Goal: Information Seeking & Learning: Learn about a topic

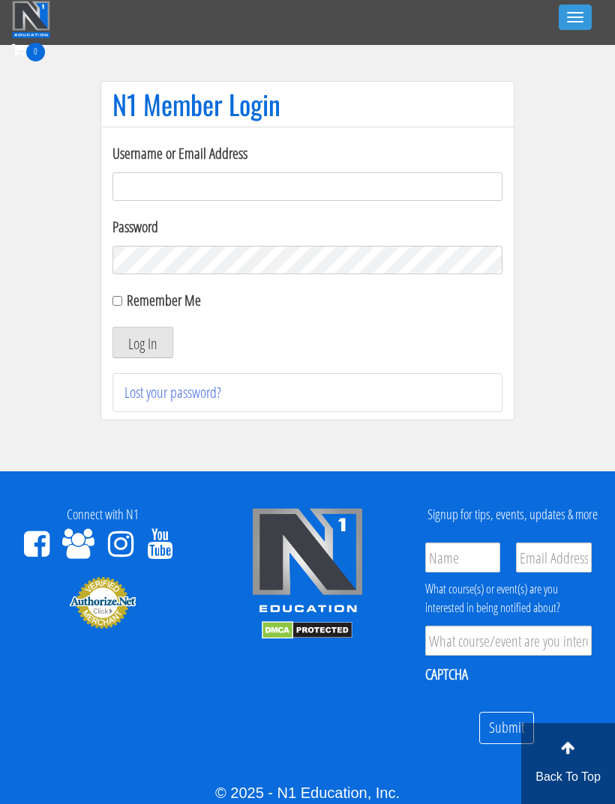
scroll to position [80, 0]
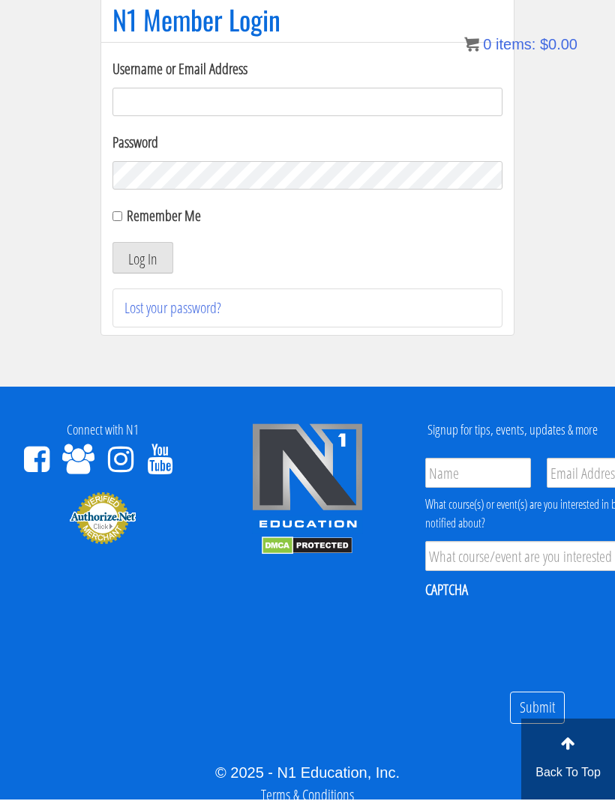
type input "[EMAIL_ADDRESS][DOMAIN_NAME]"
click at [142, 262] on button "Log In" at bounding box center [142, 262] width 61 height 31
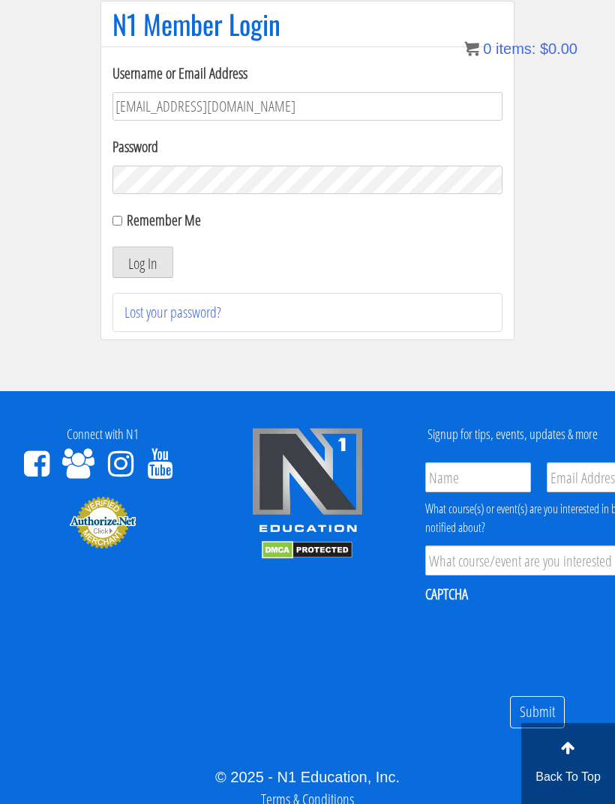
click at [151, 259] on button "Log In" at bounding box center [142, 262] width 61 height 31
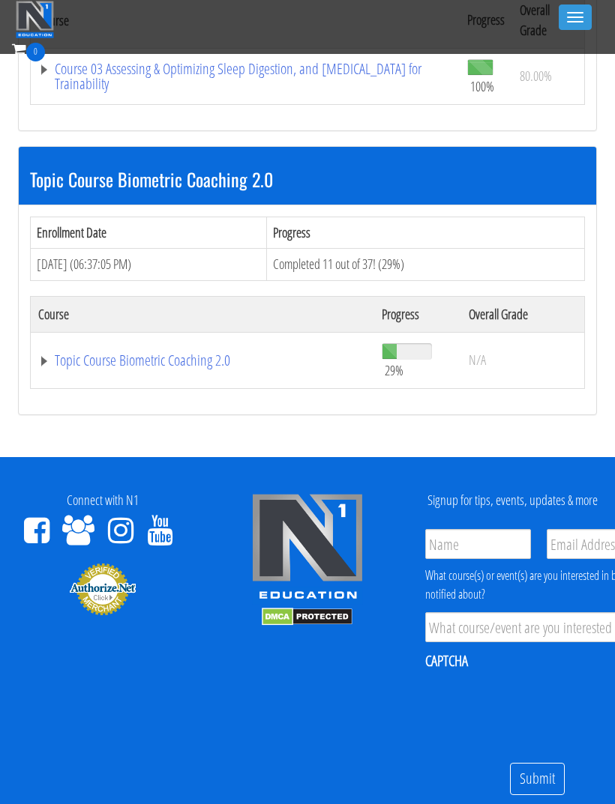
scroll to position [1196, 0]
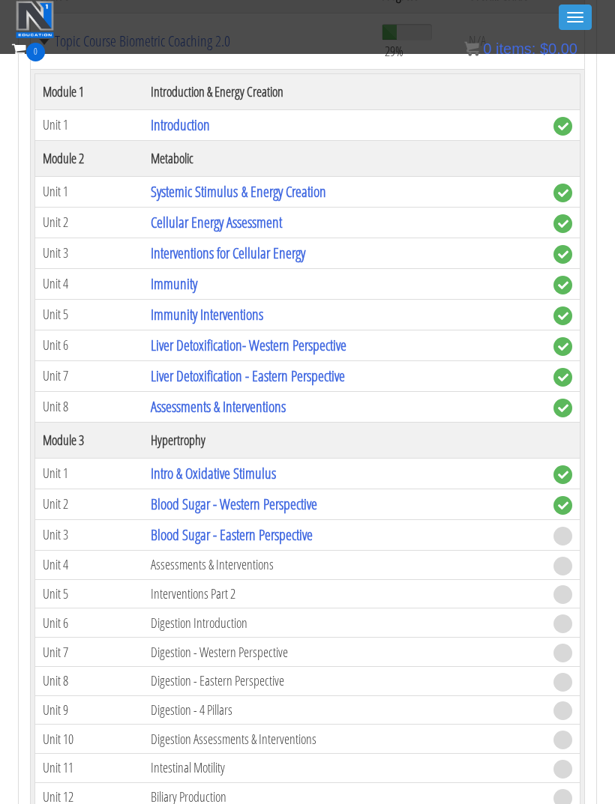
scroll to position [1521, 0]
click at [187, 527] on link "Blood Sugar - Eastern Perspective" at bounding box center [232, 535] width 162 height 20
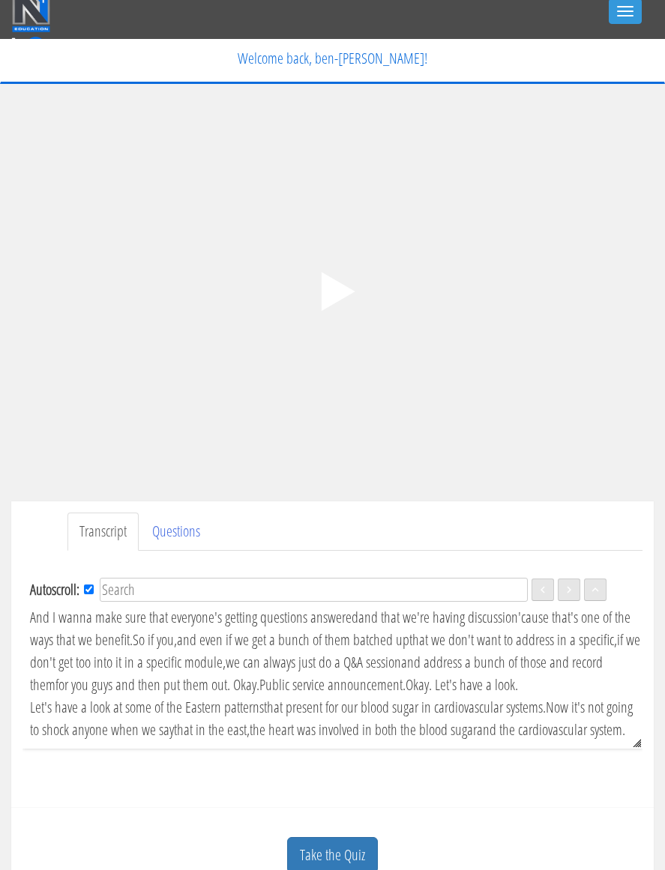
click at [328, 301] on polygon at bounding box center [338, 291] width 34 height 39
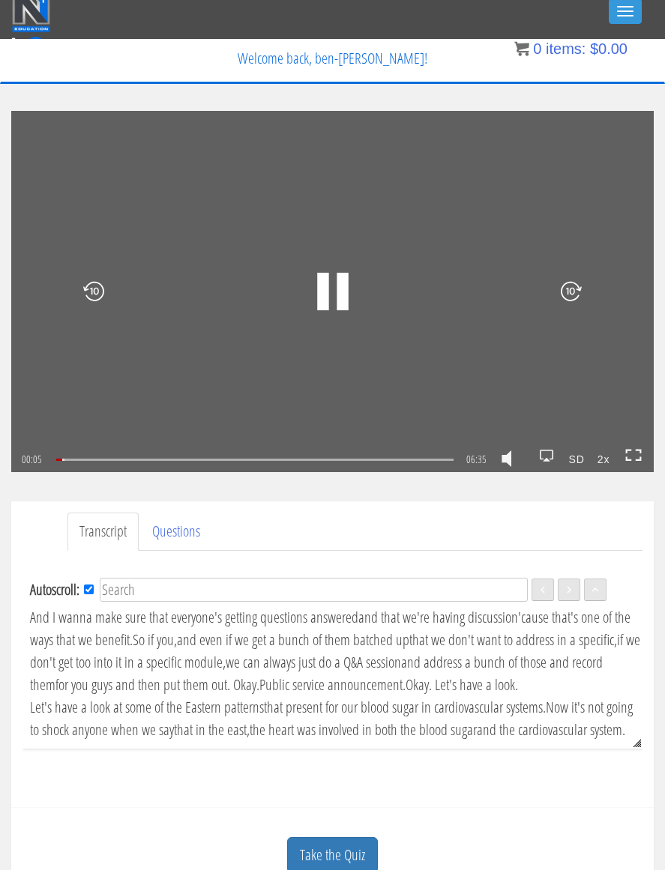
click at [614, 452] on icon at bounding box center [633, 455] width 16 height 13
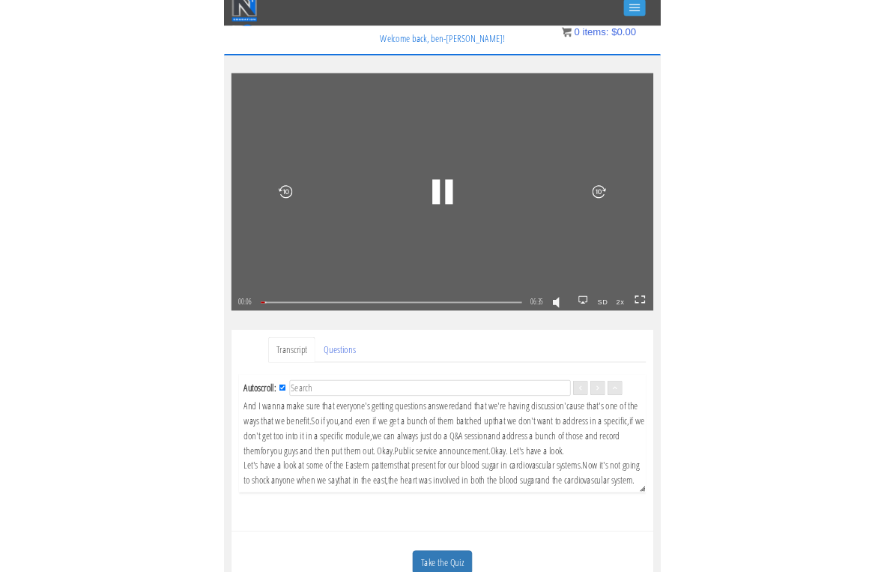
scroll to position [18, 0]
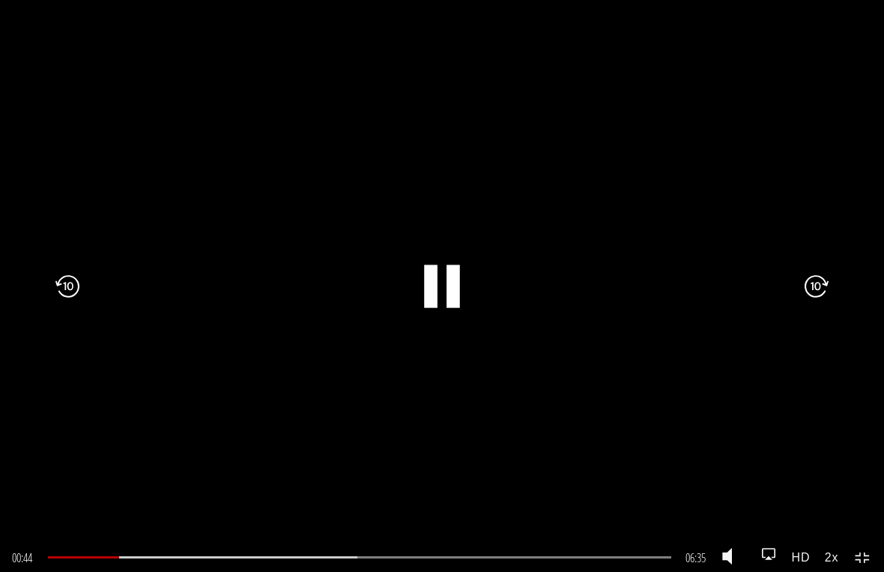
click at [455, 298] on rect at bounding box center [453, 286] width 13 height 43
click at [453, 292] on icon ".fp-color-play{opacity:0.65;}.rect{fill:#fff;}" at bounding box center [443, 286] width 58 height 58
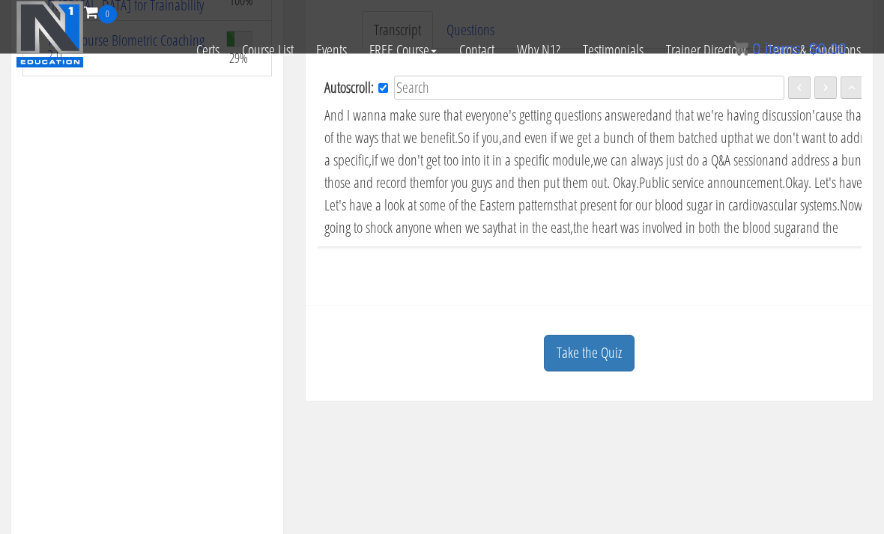
scroll to position [450, 0]
click at [602, 344] on link "Take the Quiz" at bounding box center [589, 353] width 91 height 37
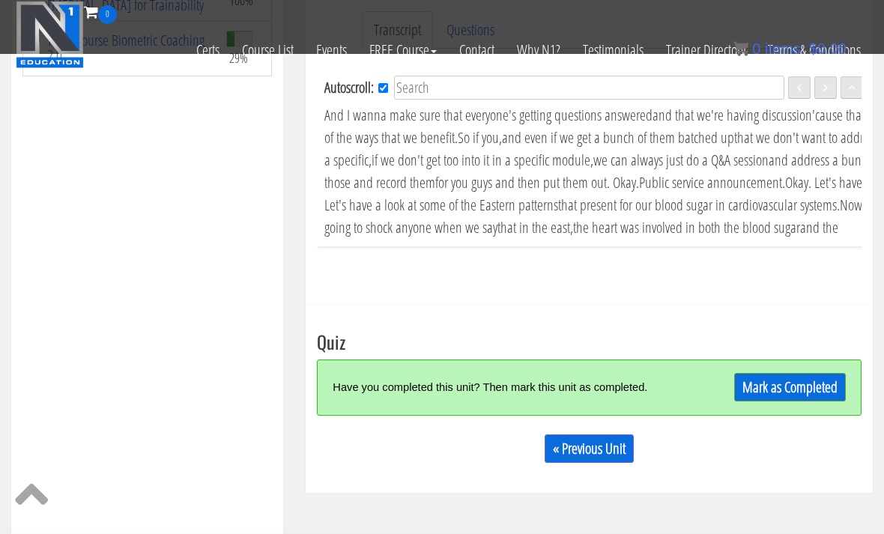
click at [614, 376] on link "Mark as Completed" at bounding box center [790, 387] width 112 height 28
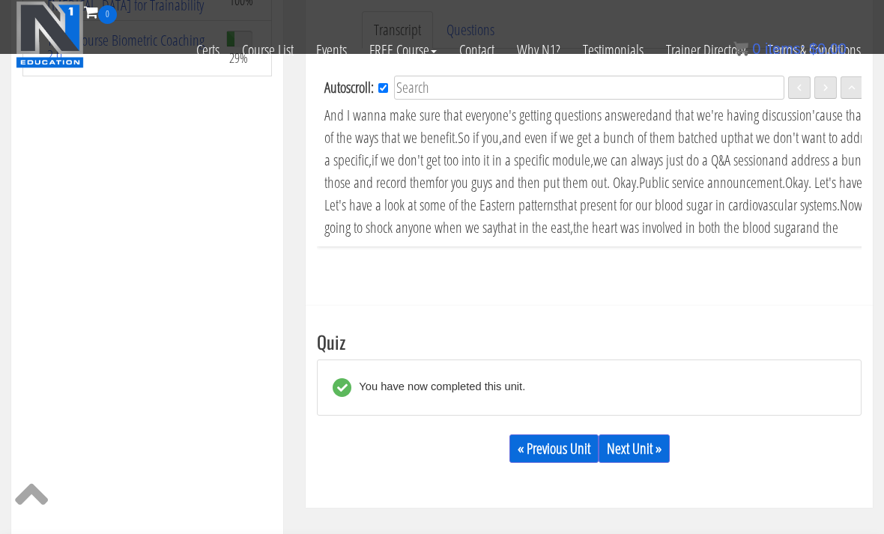
click at [614, 455] on link "Next Unit »" at bounding box center [634, 449] width 71 height 28
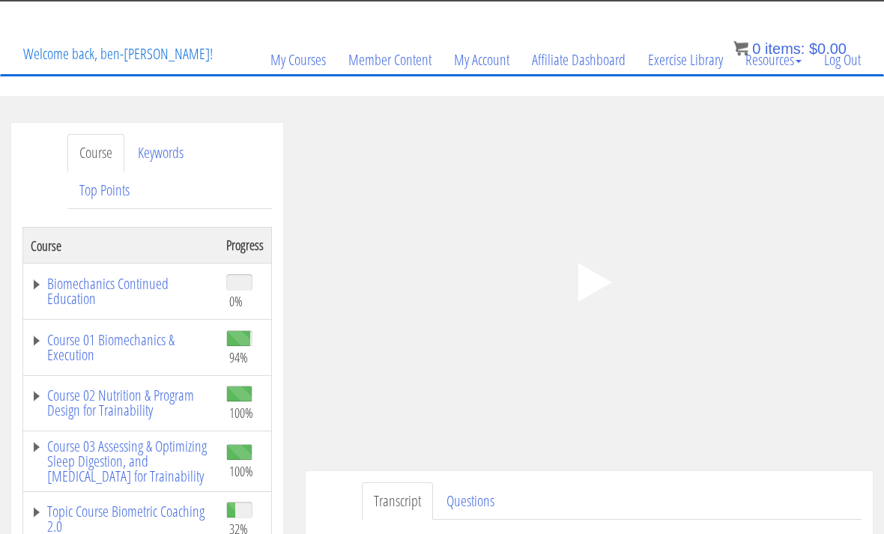
click at [596, 277] on polygon at bounding box center [595, 283] width 34 height 39
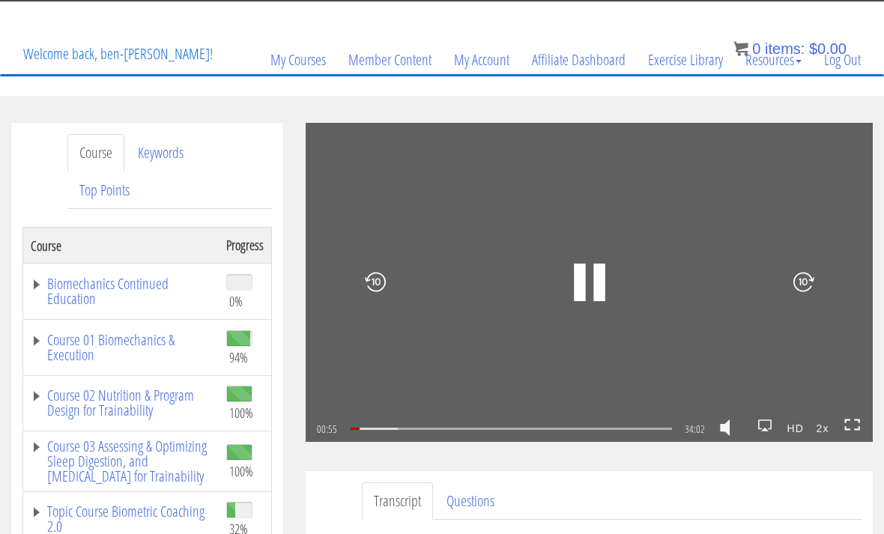
click at [858, 422] on icon at bounding box center [853, 425] width 16 height 13
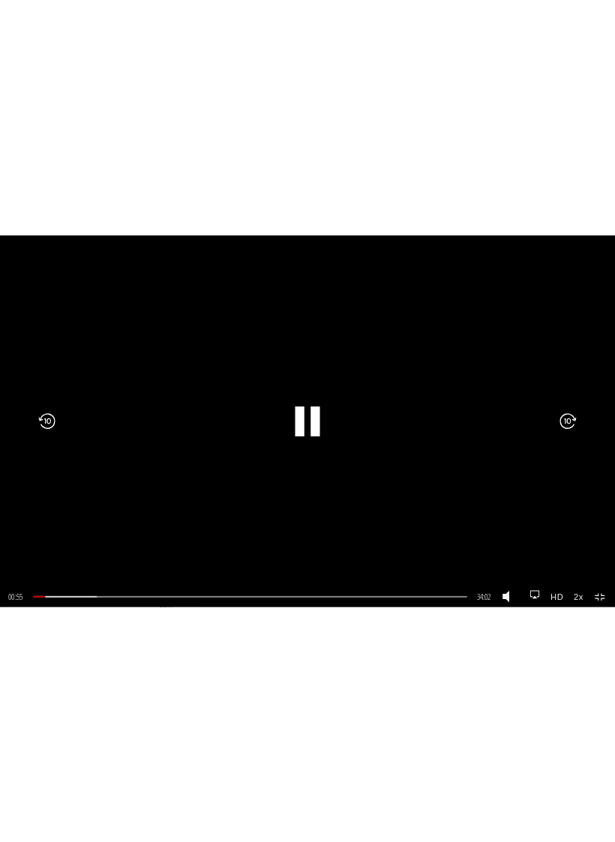
scroll to position [18, 0]
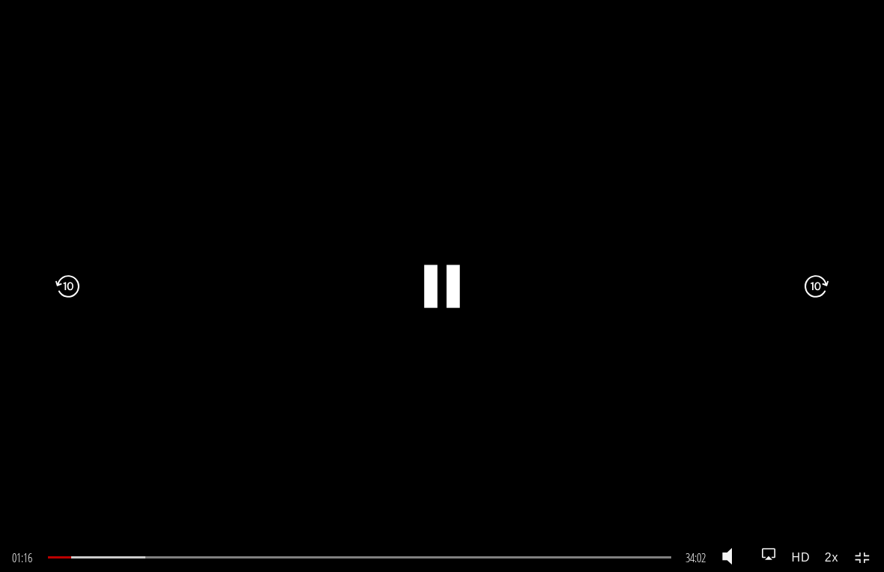
click at [434, 283] on rect at bounding box center [430, 286] width 13 height 43
click at [460, 285] on icon ".fp-color-play{opacity:0.65;}.rect{fill:#fff;}" at bounding box center [443, 286] width 58 height 58
click at [438, 286] on icon ".fp-color-play{opacity:0.65;}.rect{fill:#fff;}" at bounding box center [442, 286] width 108 height 108
click at [445, 295] on rect at bounding box center [447, 285] width 7 height 23
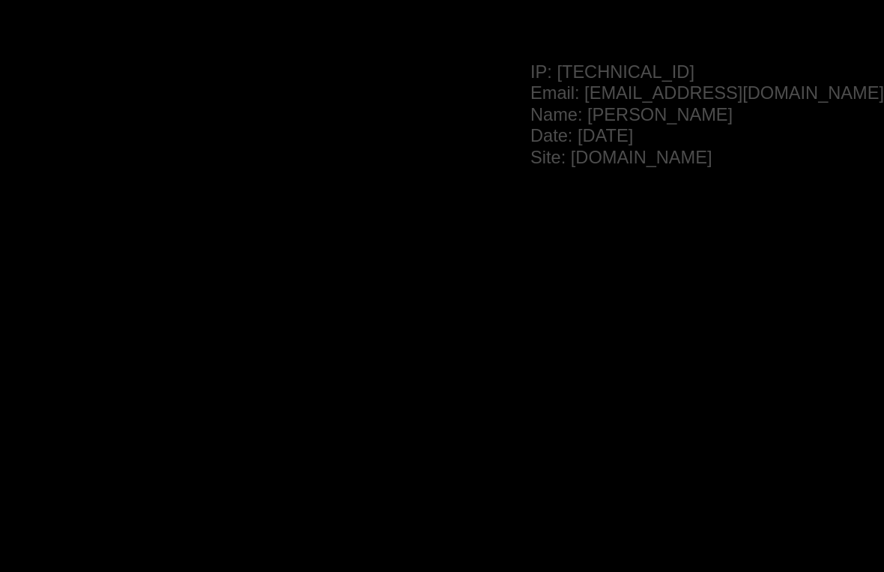
click at [445, 277] on icon ".fp-color-play{opacity:0.65;}.rect{fill:#fff;}" at bounding box center [442, 286] width 108 height 108
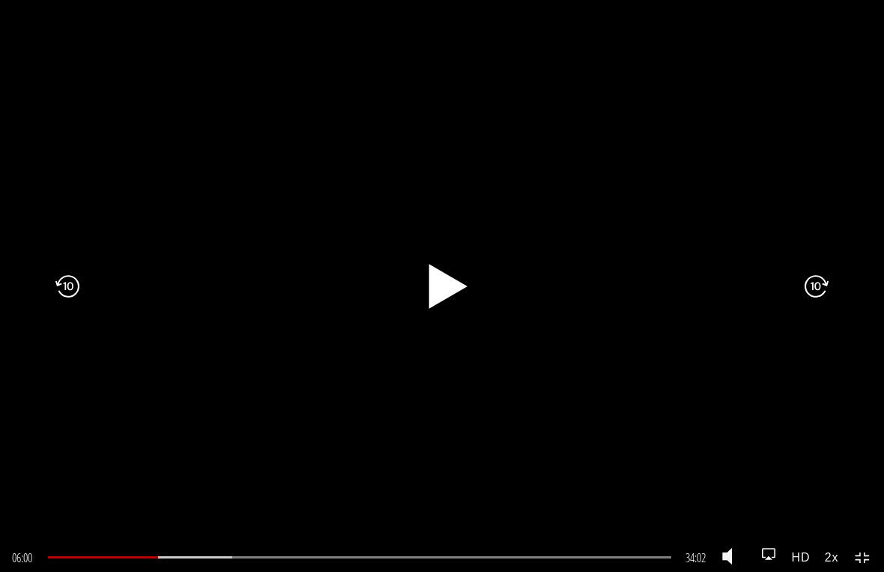
click at [427, 288] on icon ".fp-color-play{opacity:0.65;}.rect{fill:#fff;}" at bounding box center [443, 286] width 58 height 58
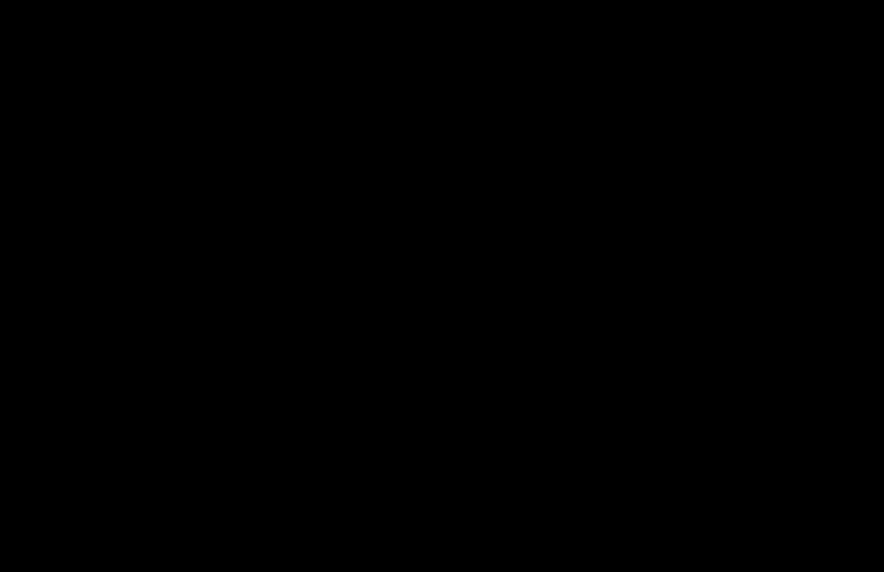
click at [440, 283] on icon ".fp-color-play{opacity:0.65;}.rect{fill:#fff;}" at bounding box center [442, 286] width 108 height 108
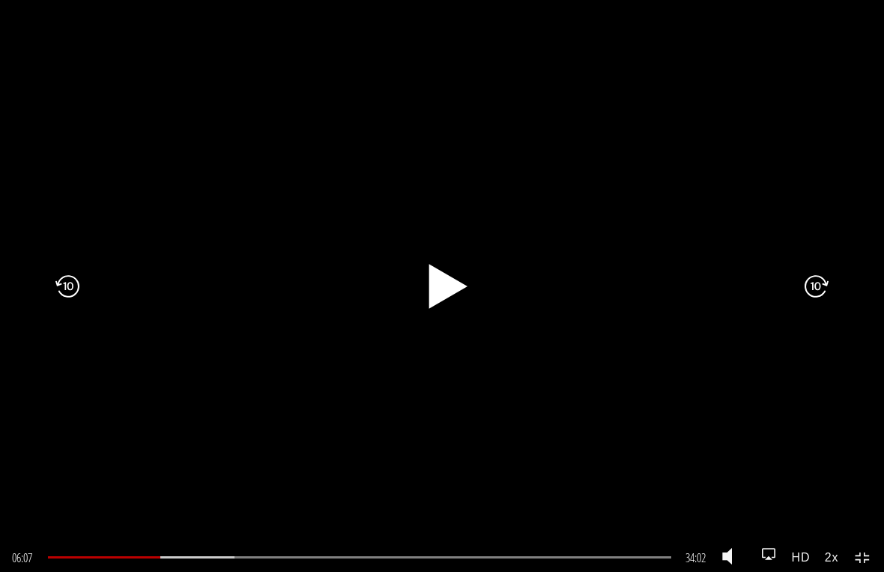
click at [451, 310] on icon ".fp-color-play{opacity:0.65;}.rect{fill:#fff;}" at bounding box center [443, 286] width 58 height 58
click at [433, 289] on rect at bounding box center [430, 286] width 13 height 43
click at [466, 269] on icon ".fp-color-play{opacity:0.65;}.rect{fill:#fff;}" at bounding box center [443, 286] width 58 height 58
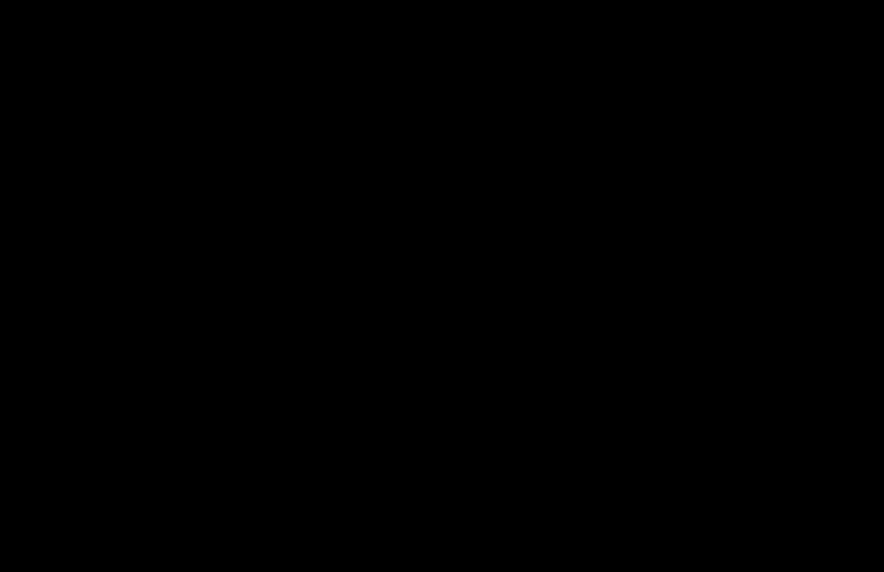
click at [409, 278] on icon ".fp-color-play{opacity:0.65;}.rect{fill:#fff;}" at bounding box center [442, 286] width 108 height 108
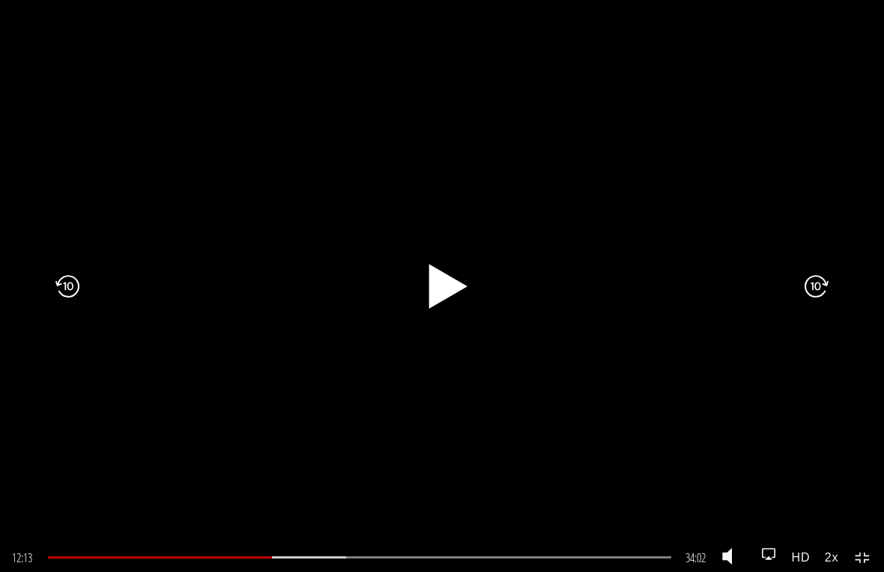
click at [436, 289] on rect at bounding box center [435, 285] width 7 height 23
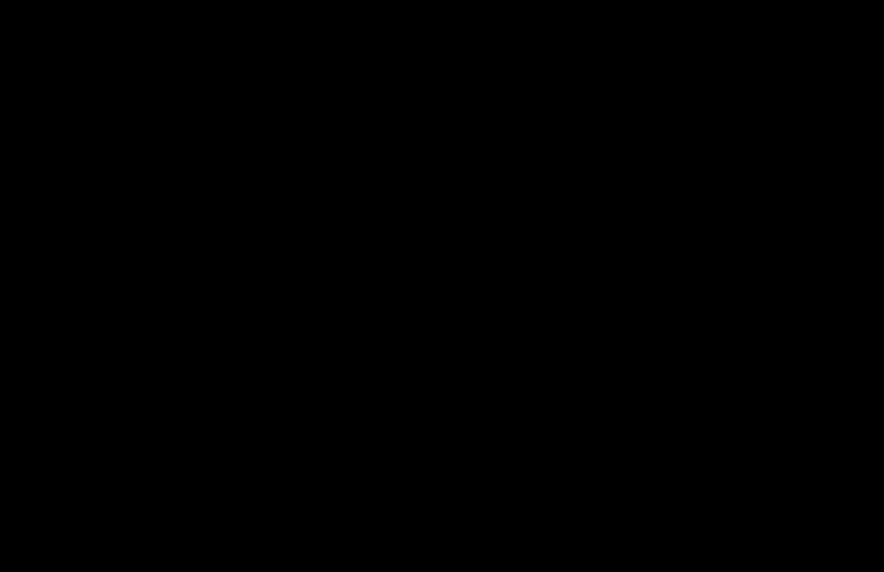
click at [445, 295] on icon ".fp-color-play{opacity:0.65;}.rect{fill:#fff;}" at bounding box center [442, 286] width 108 height 108
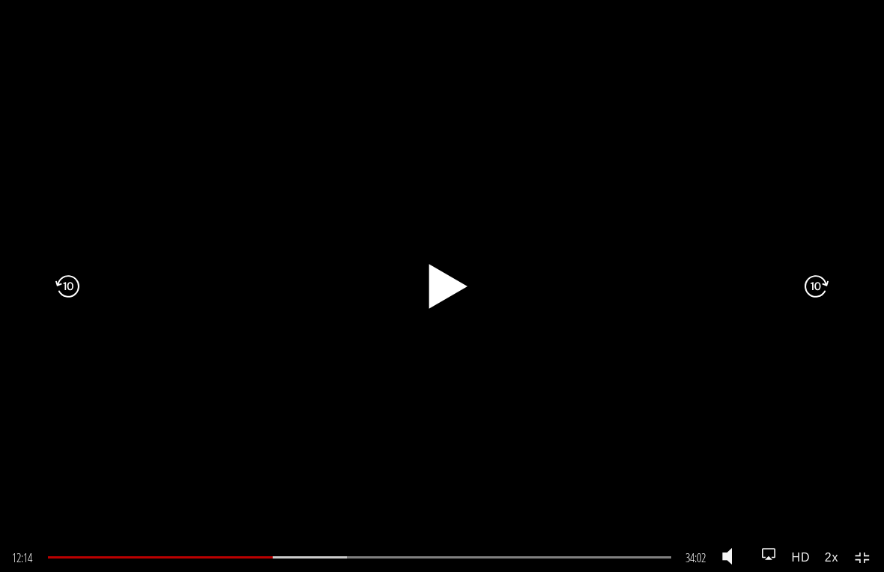
click at [459, 256] on icon ".fp-color-play{opacity:0.65;}.controlbutton{fill:#fff;}" at bounding box center [442, 286] width 108 height 108
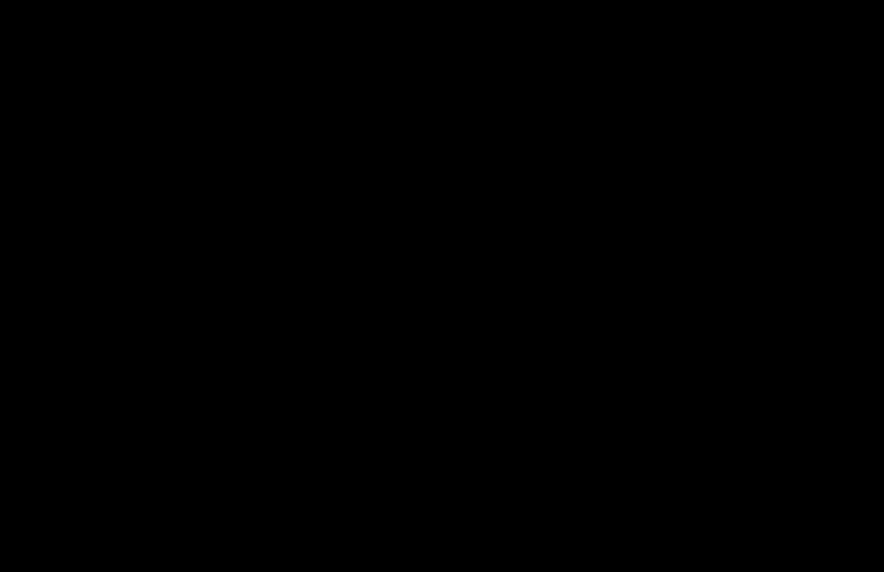
click at [473, 330] on icon ".fp-color-play{opacity:0.65;}.rect{fill:#fff;}" at bounding box center [442, 286] width 108 height 108
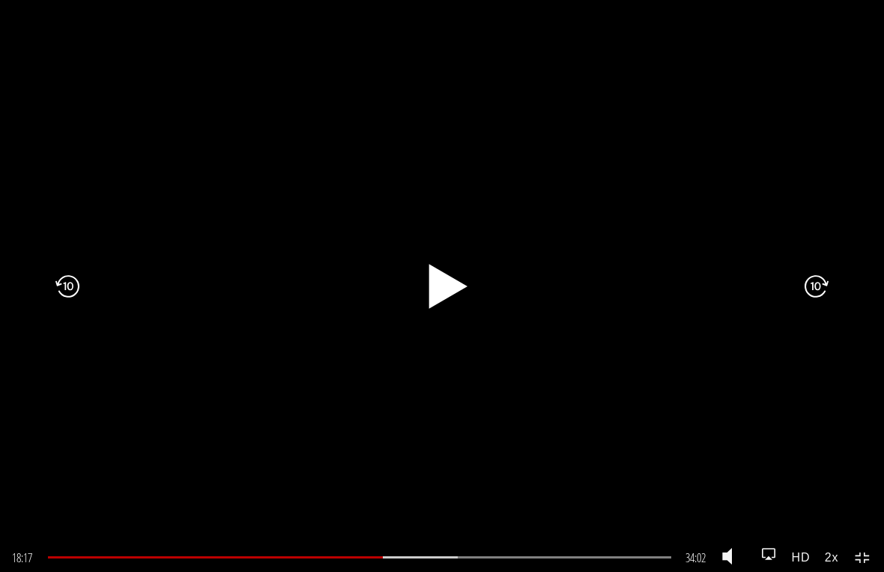
click at [420, 313] on icon ".fp-color-play{opacity:0.65;}.rect{fill:#fff;}" at bounding box center [443, 286] width 58 height 58
click at [484, 182] on div ".a{fill:#000;opacity:0.65;}.b{fill:#fff;opacity:1.0;} .fp-color-play{opacity:0.…" at bounding box center [442, 286] width 884 height 572
click at [456, 284] on rect at bounding box center [453, 286] width 13 height 43
